Goal: Find specific page/section: Find specific page/section

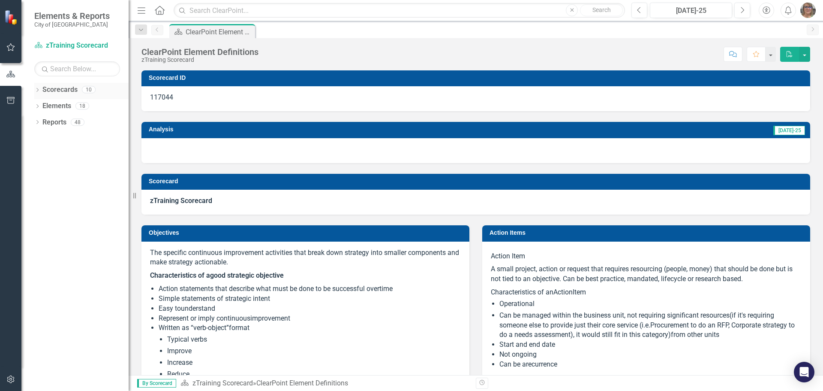
click at [36, 87] on div "Dropdown" at bounding box center [37, 90] width 6 height 7
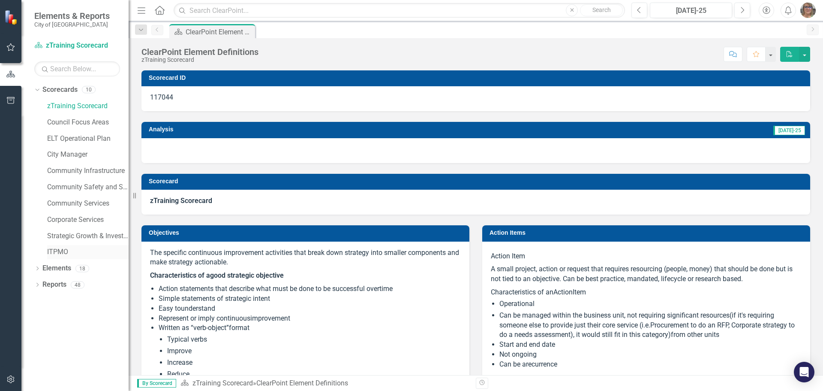
click at [56, 251] on link "ITPMO" at bounding box center [87, 252] width 81 height 10
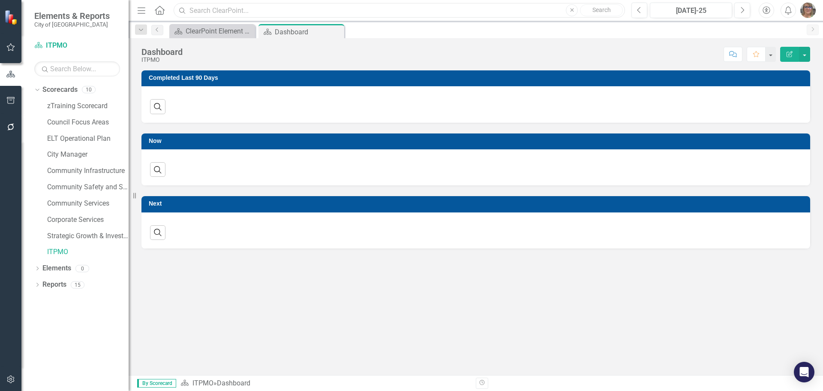
click at [275, 10] on input "text" at bounding box center [400, 10] width 452 height 15
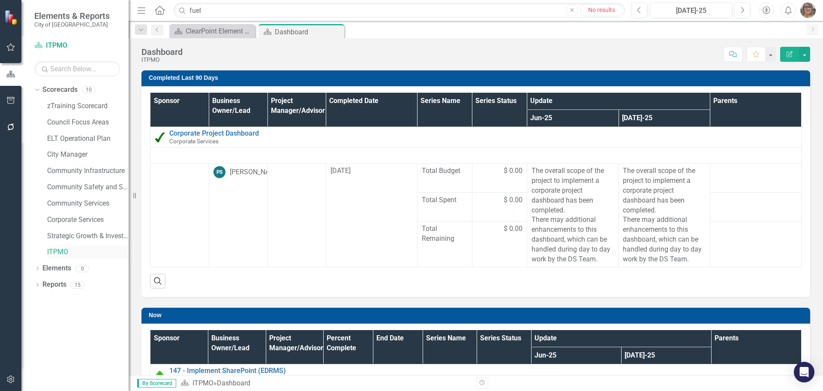
click at [60, 251] on link "ITPMO" at bounding box center [87, 252] width 81 height 10
click at [278, 30] on div "Dashboard" at bounding box center [298, 32] width 46 height 11
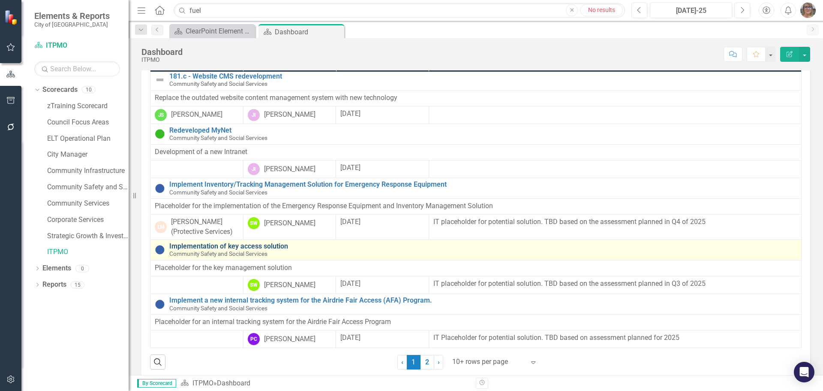
scroll to position [643, 0]
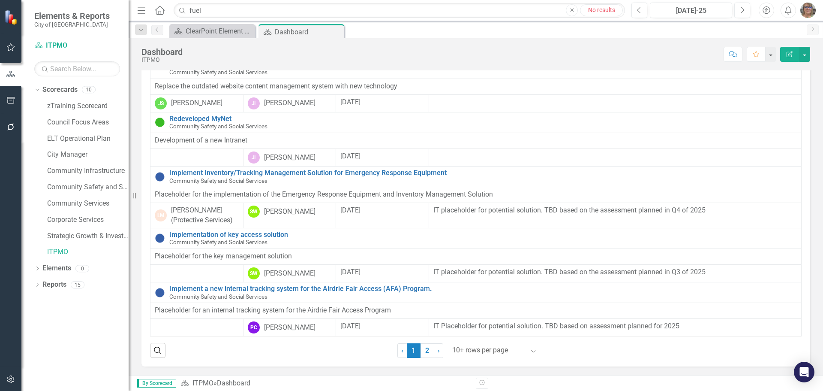
drag, startPoint x: 421, startPoint y: 352, endPoint x: 398, endPoint y: 309, distance: 48.2
click at [421, 352] on link "2" at bounding box center [428, 350] width 14 height 15
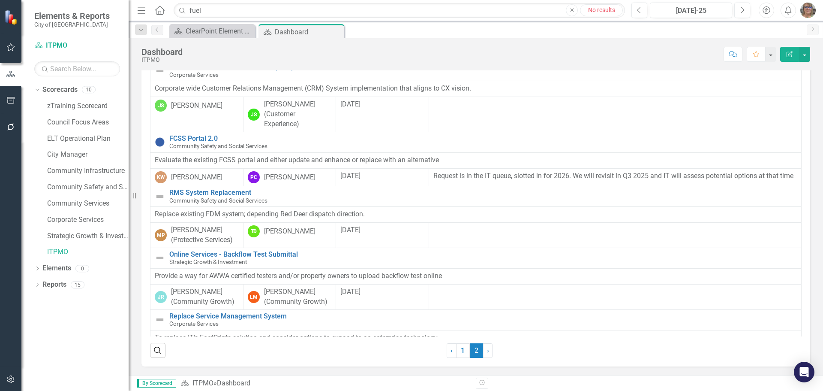
scroll to position [620, 0]
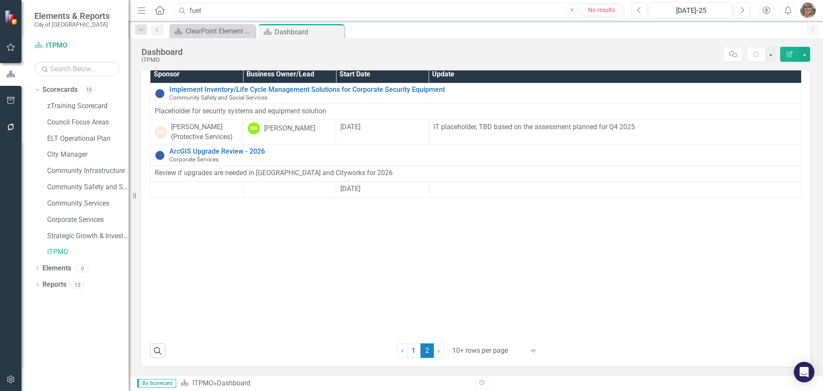
drag, startPoint x: 208, startPoint y: 8, endPoint x: 182, endPoint y: 8, distance: 26.6
click at [182, 8] on div "Search fuel Close No results" at bounding box center [398, 10] width 452 height 15
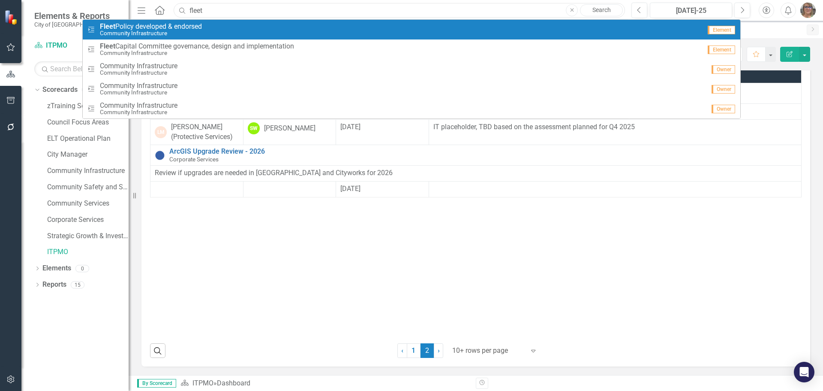
click at [215, 10] on input "fleet" at bounding box center [400, 10] width 452 height 15
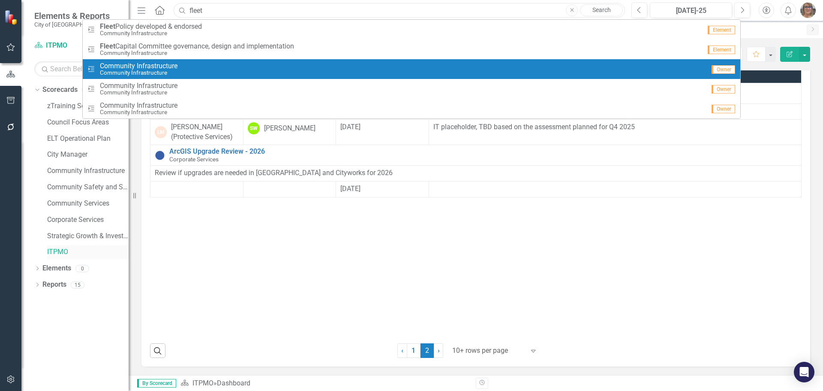
type input "fleet"
click at [57, 256] on link "ITPMO" at bounding box center [87, 252] width 81 height 10
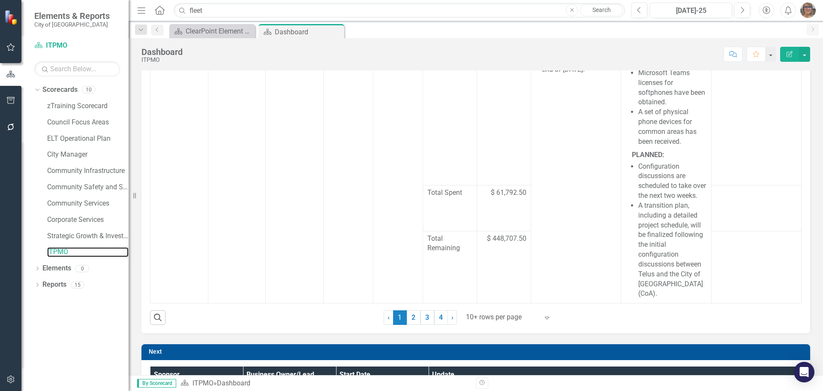
scroll to position [618, 0]
click at [413, 317] on link "2" at bounding box center [414, 317] width 14 height 15
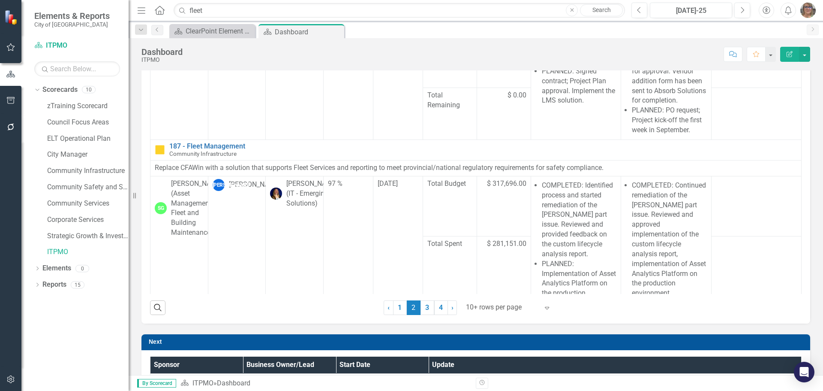
scroll to position [300, 0]
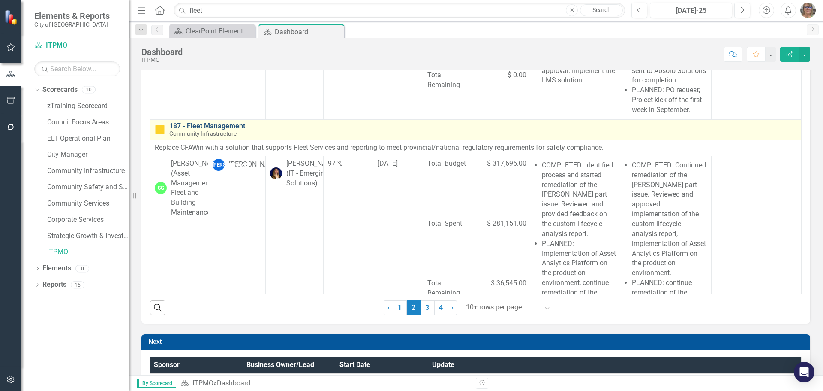
click at [232, 130] on link "187 - Fleet Management" at bounding box center [483, 126] width 628 height 8
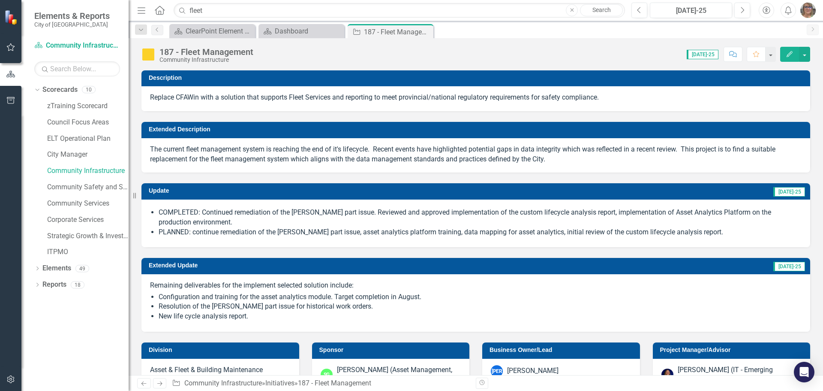
checkbox input "true"
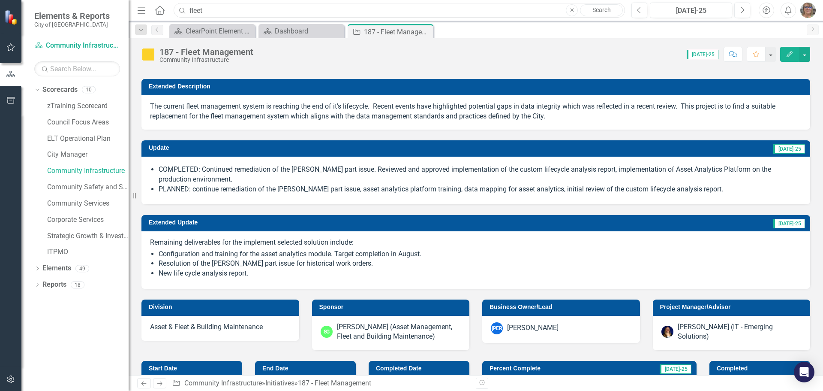
drag, startPoint x: 225, startPoint y: 10, endPoint x: 187, endPoint y: 10, distance: 38.6
click at [187, 10] on input "fleet" at bounding box center [400, 10] width 452 height 15
click at [139, 175] on div "Update [DATE]-25 COMPLETED: Continued remediation of the [PERSON_NAME] part iss…" at bounding box center [476, 167] width 682 height 75
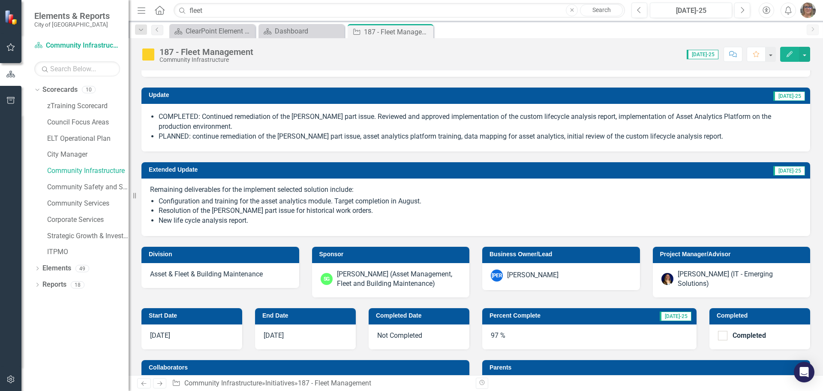
scroll to position [86, 0]
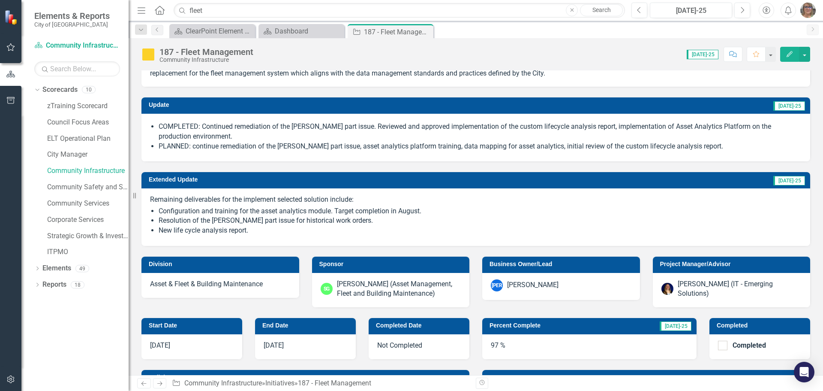
click at [67, 329] on div "Dropdown Scorecards 10 zTraining Scorecard Council Focus Areas ELT Operational …" at bounding box center [74, 237] width 107 height 308
